Goal: Check status

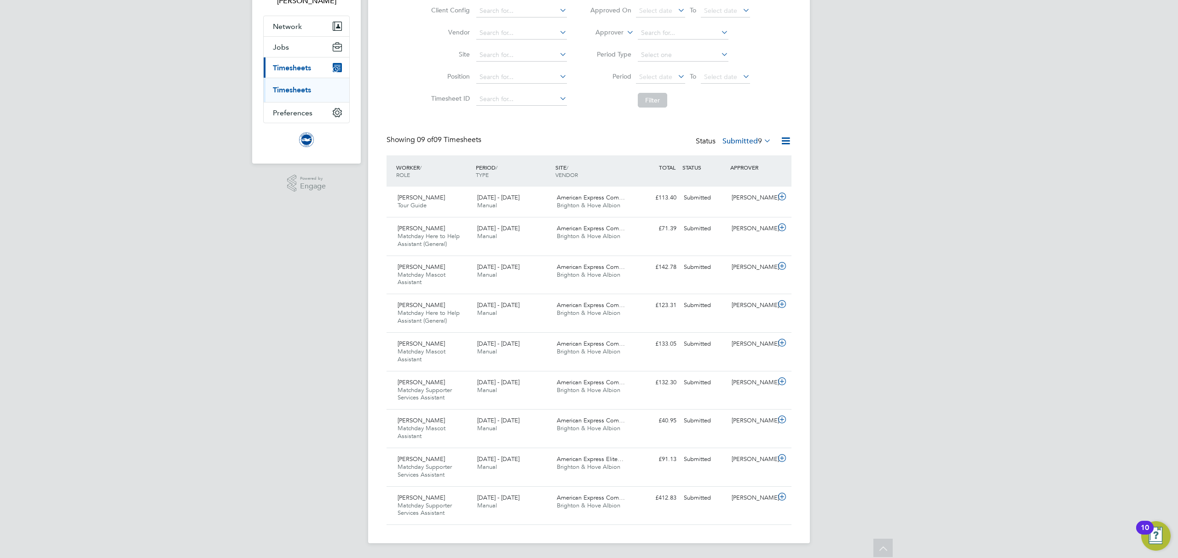
click at [738, 145] on div "Status Submitted 9" at bounding box center [733, 141] width 77 height 13
click at [747, 140] on label "Submitted 9" at bounding box center [746, 141] width 49 height 9
click at [730, 196] on li "Approved" at bounding box center [734, 196] width 42 height 13
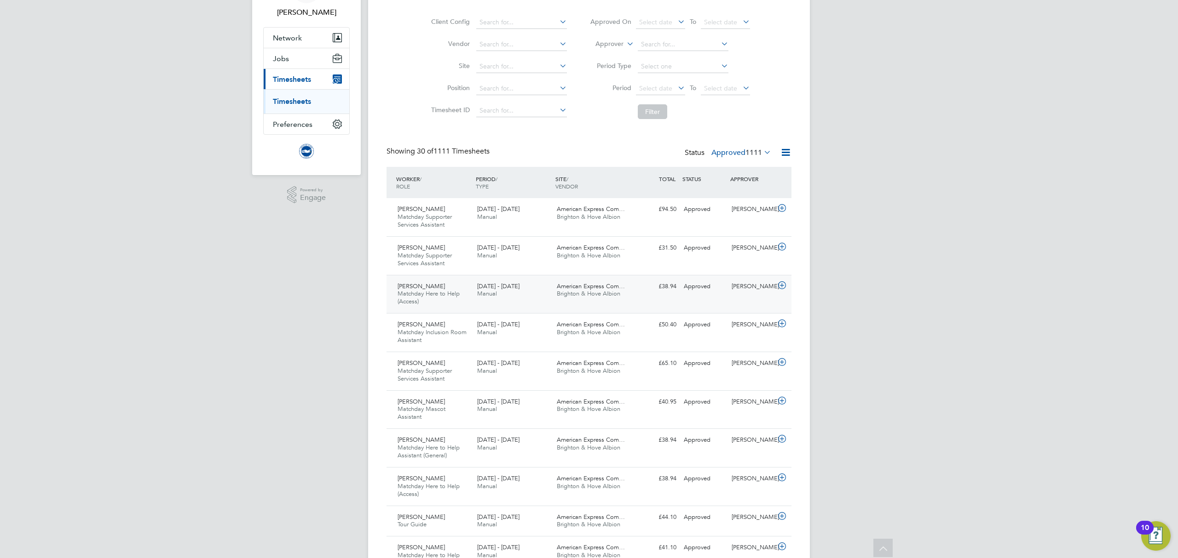
click at [455, 293] on span "Matchday Here to Help (Access)" at bounding box center [428, 298] width 62 height 16
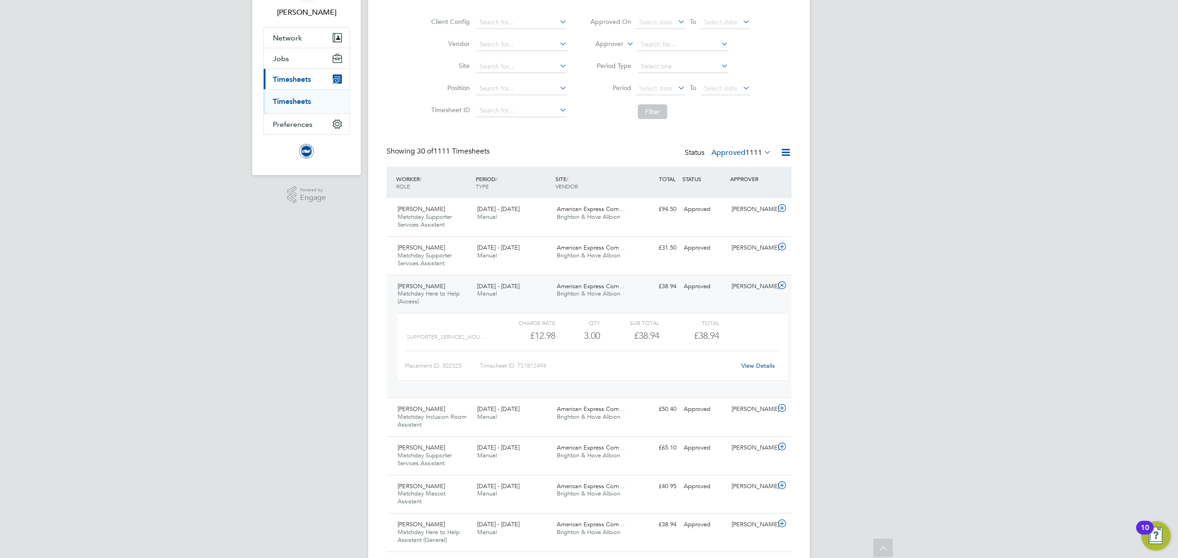
click at [764, 368] on link "View Details" at bounding box center [758, 366] width 34 height 8
